Goal: Task Accomplishment & Management: Manage account settings

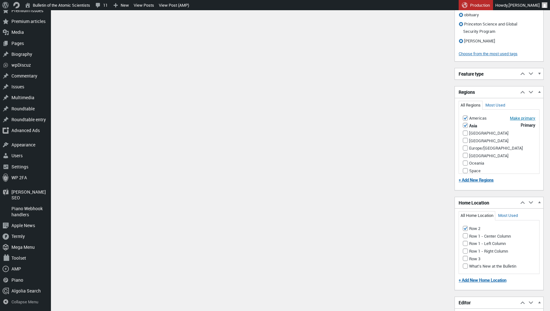
scroll to position [1371, 0]
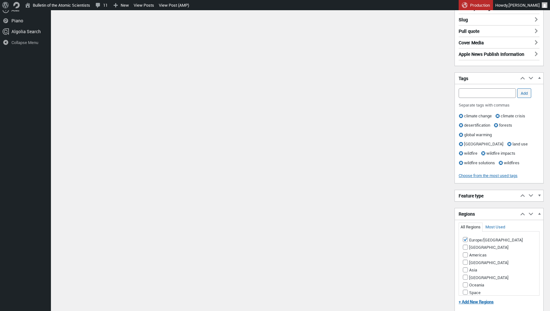
scroll to position [1321, 0]
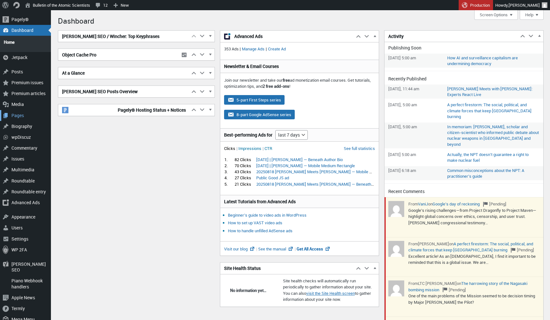
click at [20, 112] on div "Pages" at bounding box center [25, 115] width 51 height 11
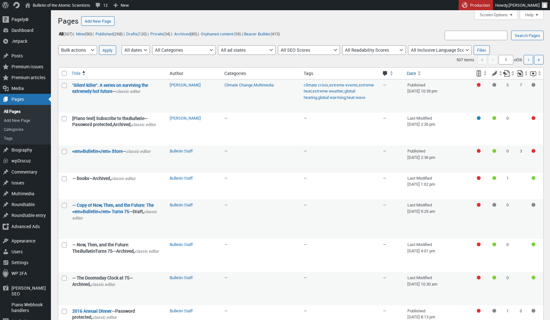
click at [415, 75] on span "Date" at bounding box center [411, 73] width 9 height 6
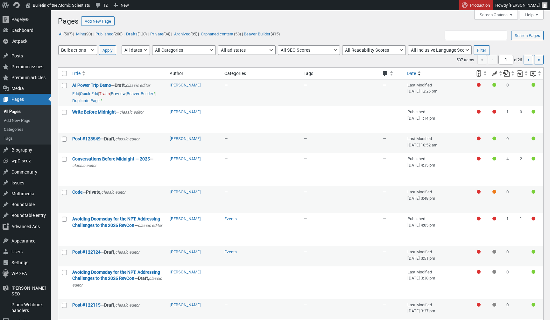
click at [126, 93] on link "Preview" at bounding box center [118, 93] width 15 height 6
